Goal: Task Accomplishment & Management: Manage account settings

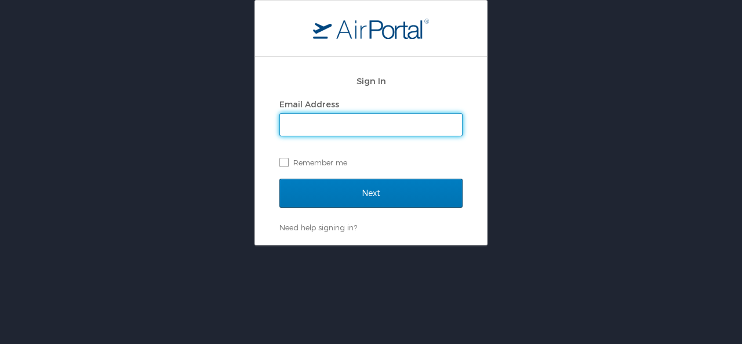
click at [304, 128] on input "Email Address" at bounding box center [371, 125] width 182 height 22
type input "ulander.holloway@lsuhs.edu"
click at [284, 163] on label "Remember me" at bounding box center [371, 162] width 183 height 17
click at [284, 163] on input "Remember me" at bounding box center [284, 162] width 8 height 8
checkbox input "true"
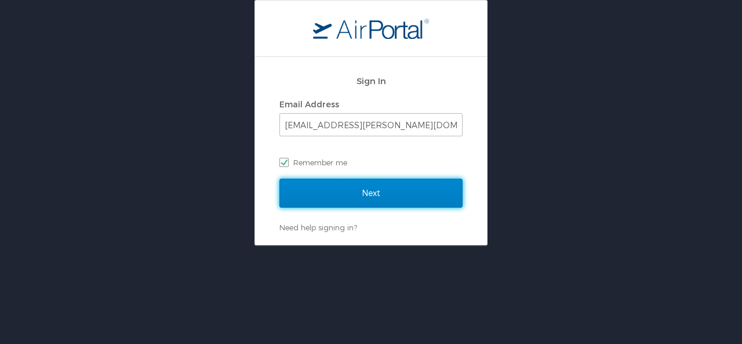
click at [373, 195] on input "Next" at bounding box center [371, 193] width 183 height 29
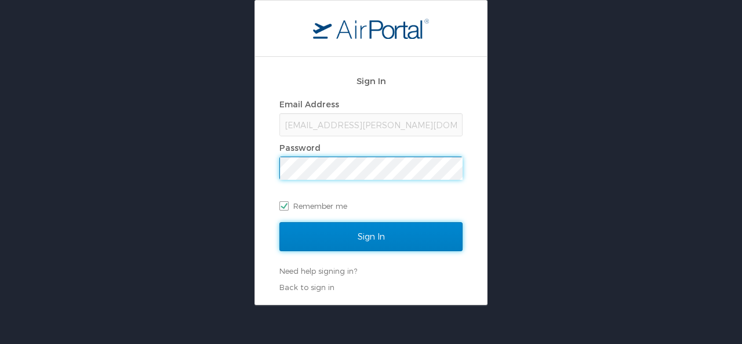
click at [378, 235] on input "Sign In" at bounding box center [371, 236] width 183 height 29
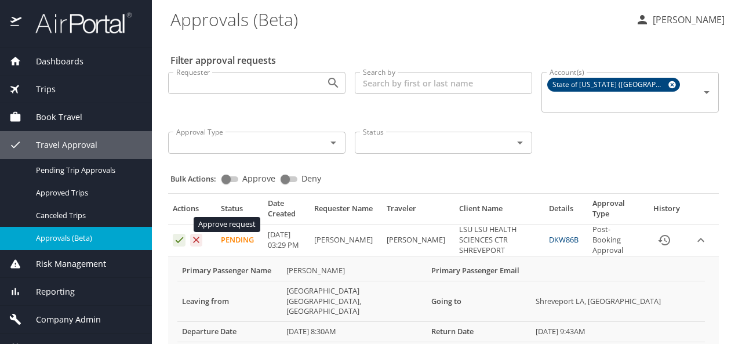
click at [176, 234] on icon "Approval table" at bounding box center [179, 239] width 11 height 11
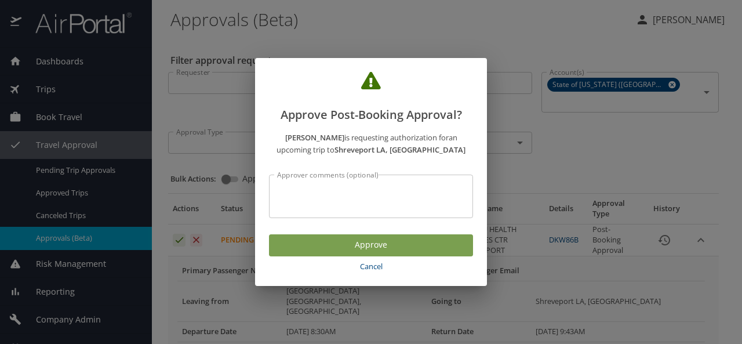
click at [343, 242] on span "Approve" at bounding box center [371, 245] width 186 height 15
